Goal: Transaction & Acquisition: Book appointment/travel/reservation

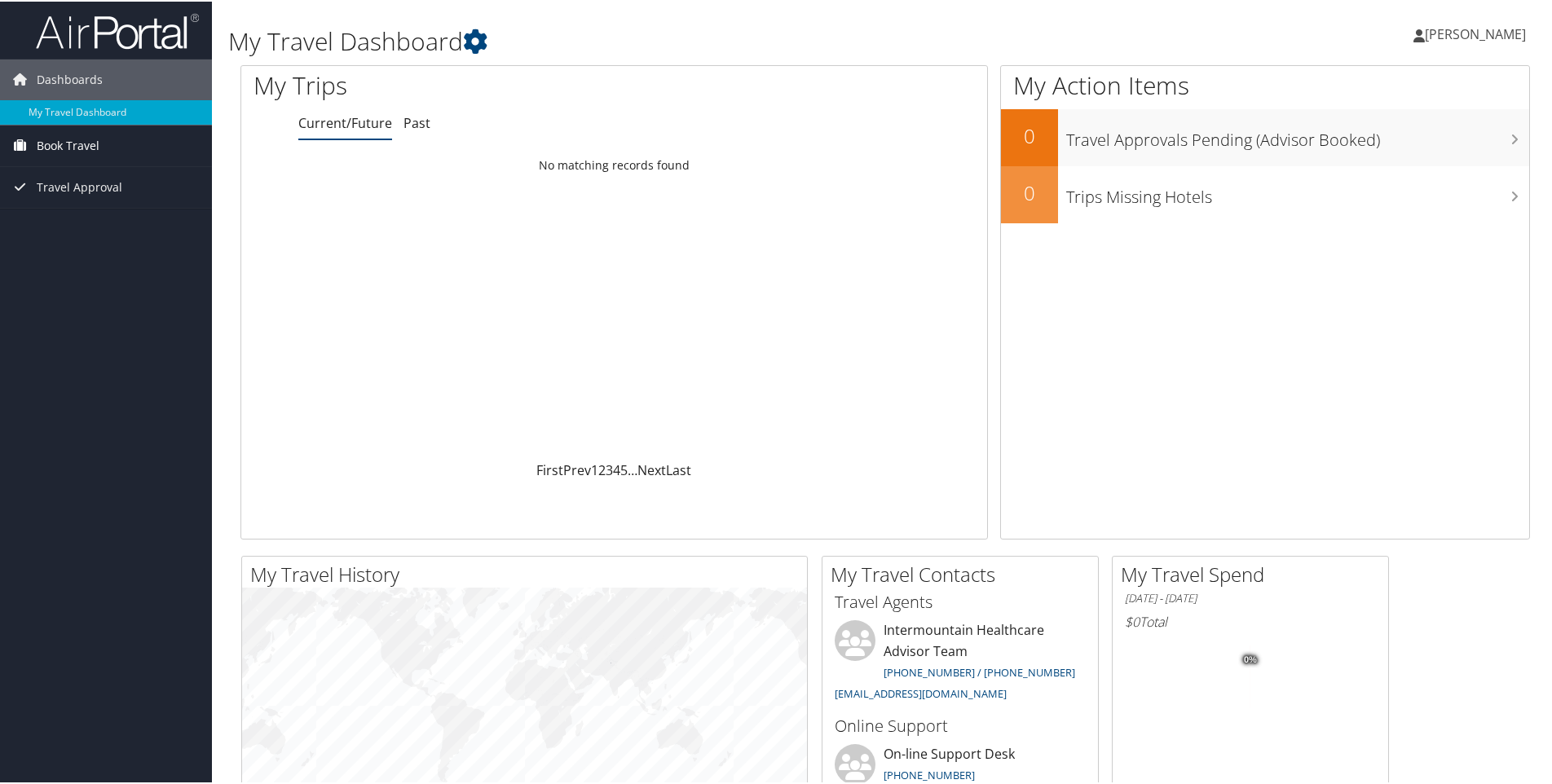
click at [72, 143] on span "Book Travel" at bounding box center [67, 143] width 62 height 41
click at [94, 201] on link "Book/Manage Online Trips" at bounding box center [106, 201] width 212 height 25
